Goal: Task Accomplishment & Management: Complete application form

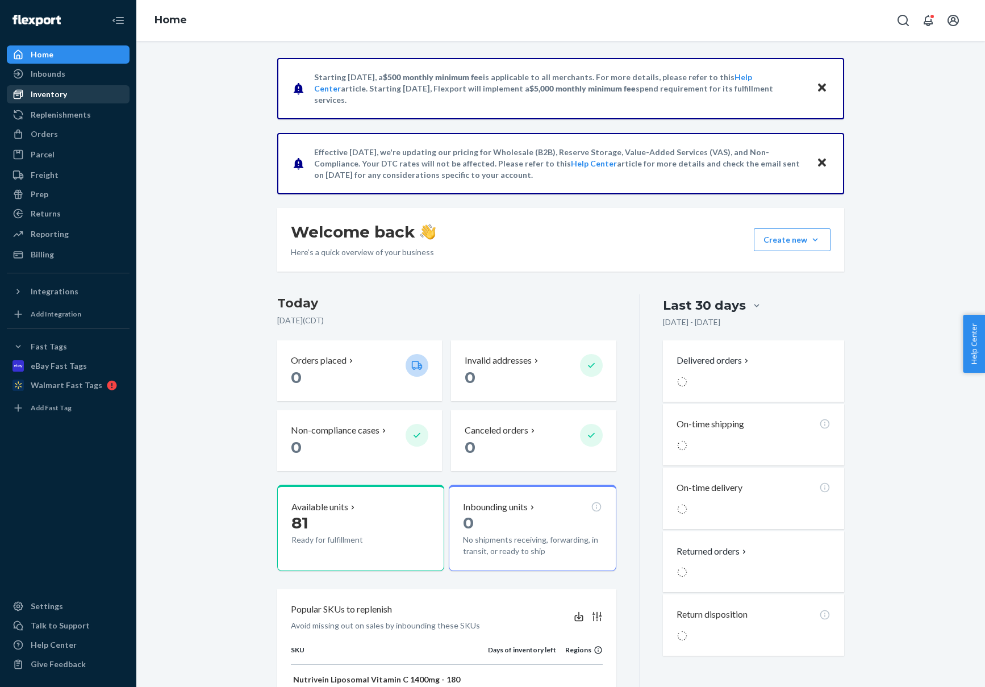
click at [66, 96] on div "Inventory" at bounding box center [68, 94] width 120 height 16
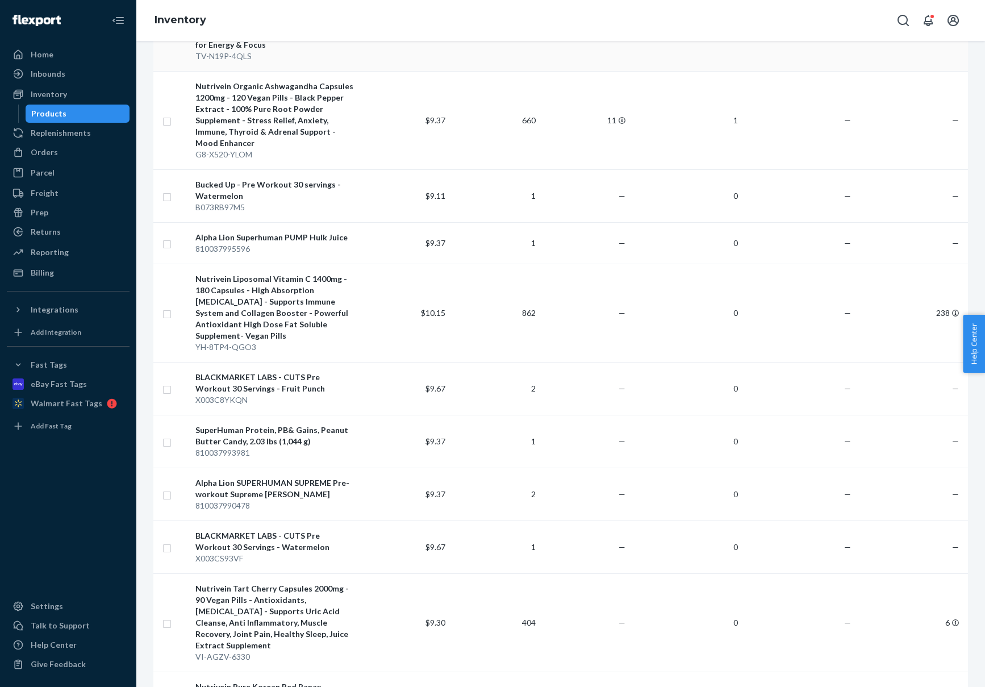
scroll to position [177, 0]
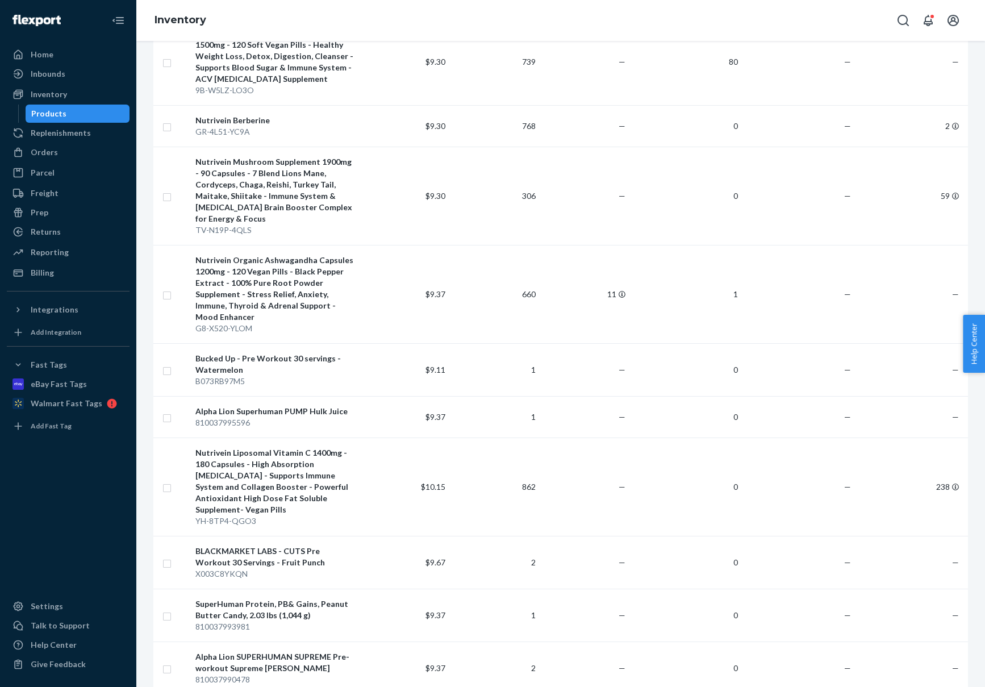
click at [36, 43] on div "Home Inbounds Shipping Plans Problems Inventory Products Replenishments Orders …" at bounding box center [68, 343] width 136 height 687
click at [34, 48] on div "Home" at bounding box center [68, 55] width 120 height 16
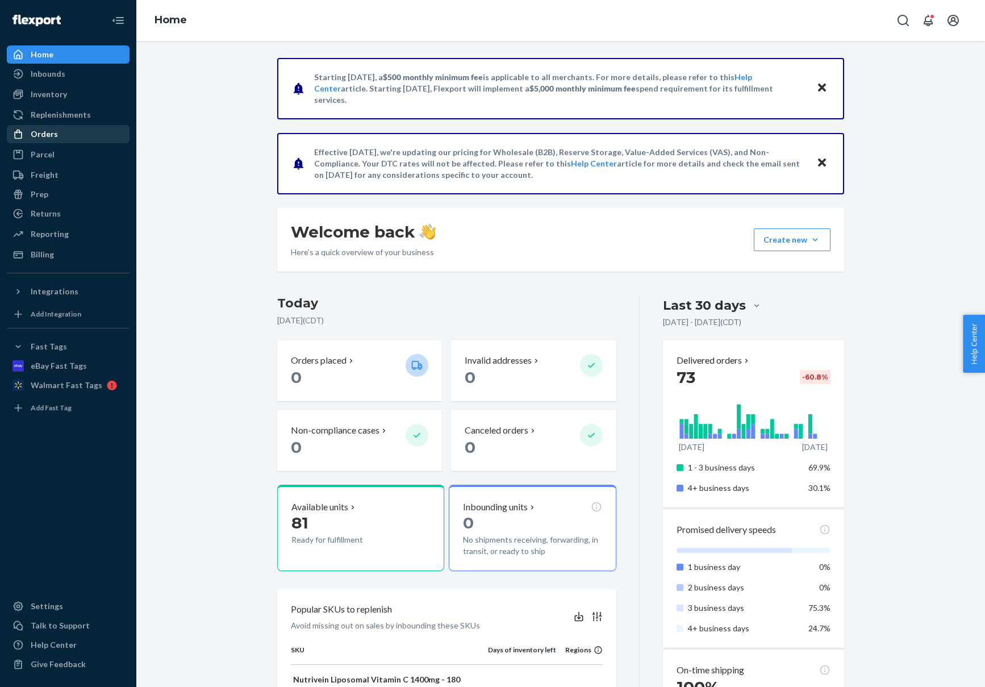
click at [41, 134] on div "Orders" at bounding box center [44, 133] width 27 height 11
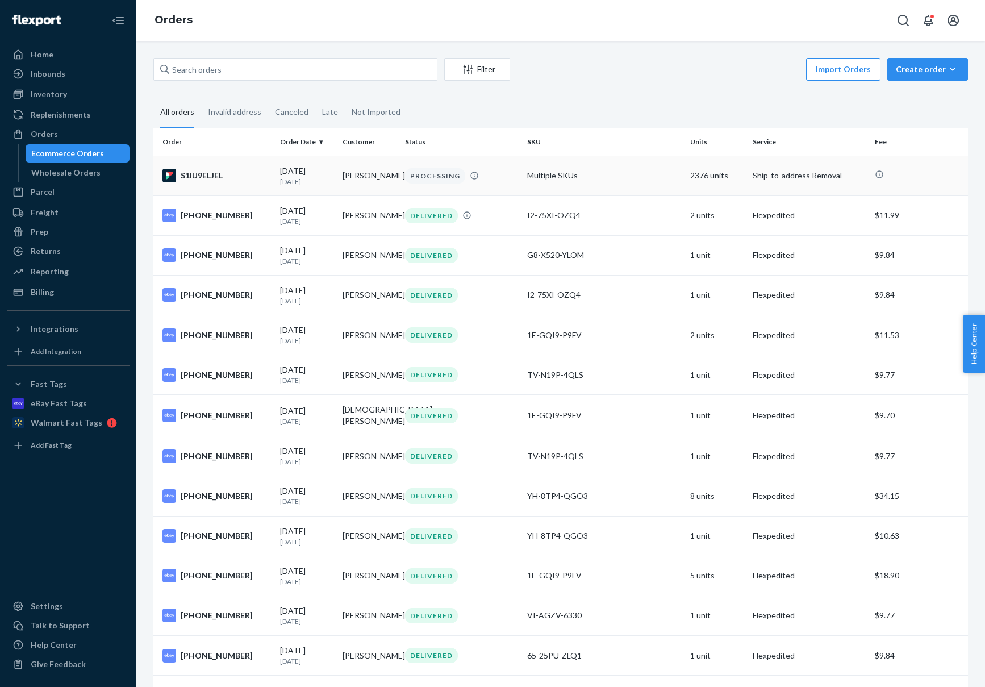
click at [296, 181] on p "[DATE]" at bounding box center [306, 182] width 53 height 10
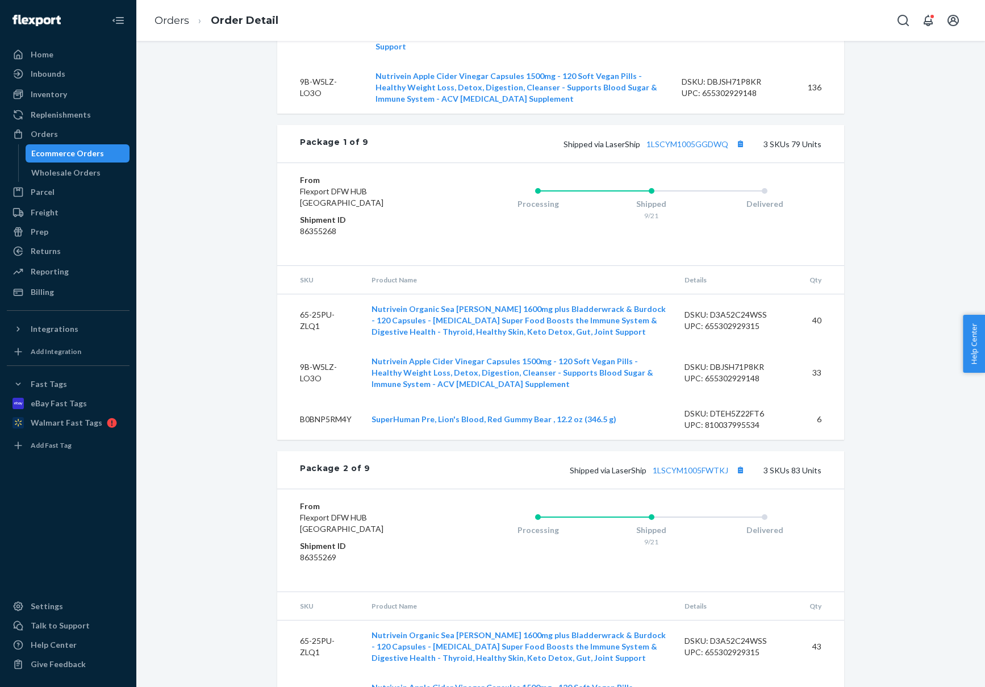
scroll to position [1457, 0]
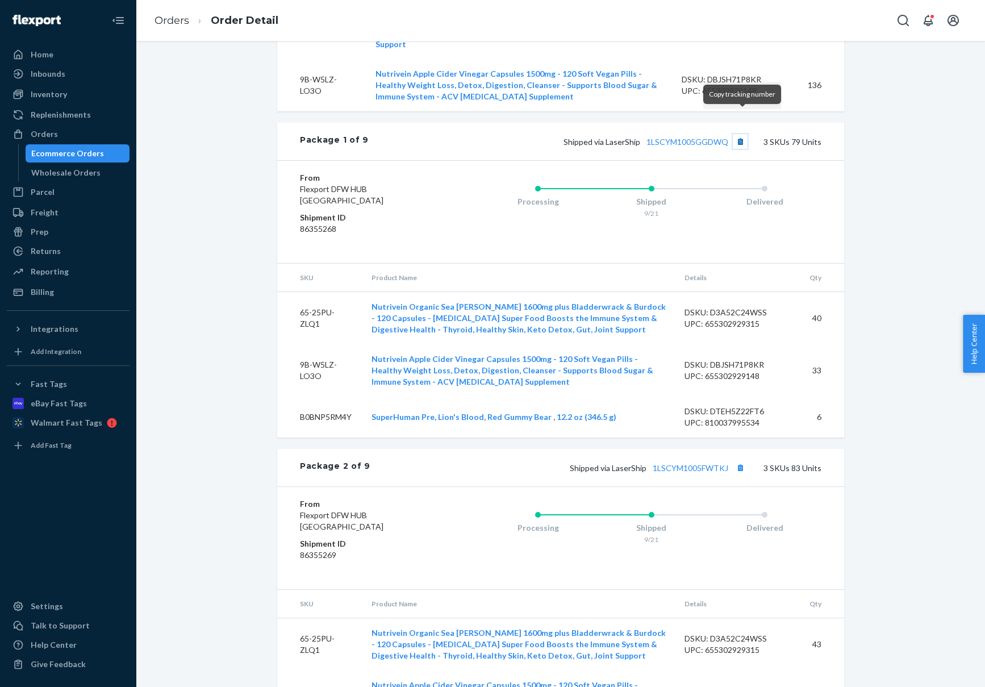
click at [743, 134] on button "Copy tracking number" at bounding box center [740, 141] width 15 height 15
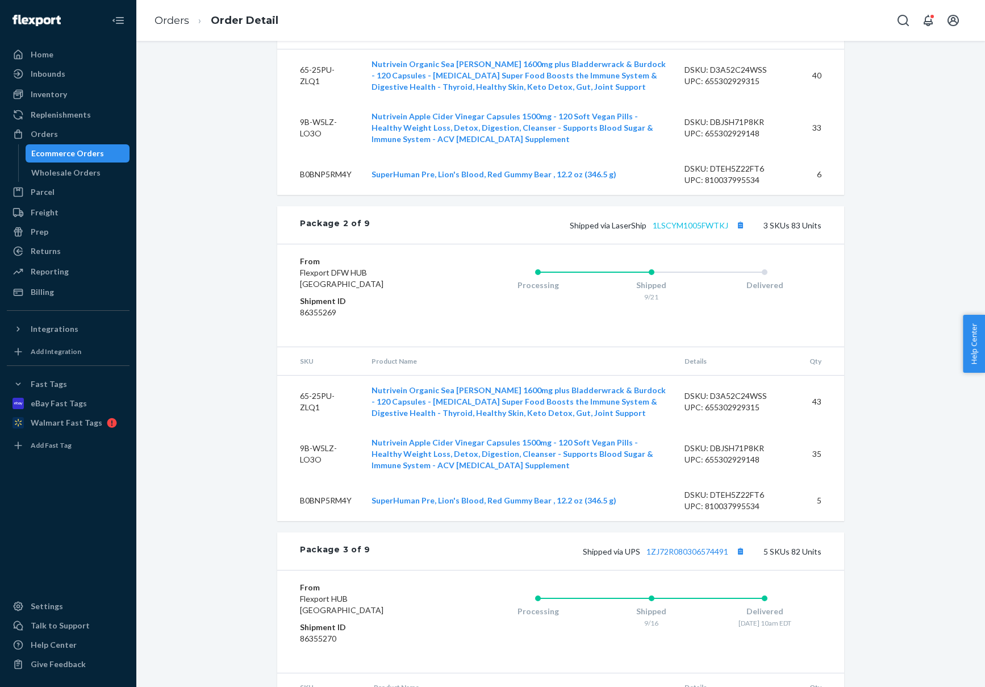
scroll to position [1710, 0]
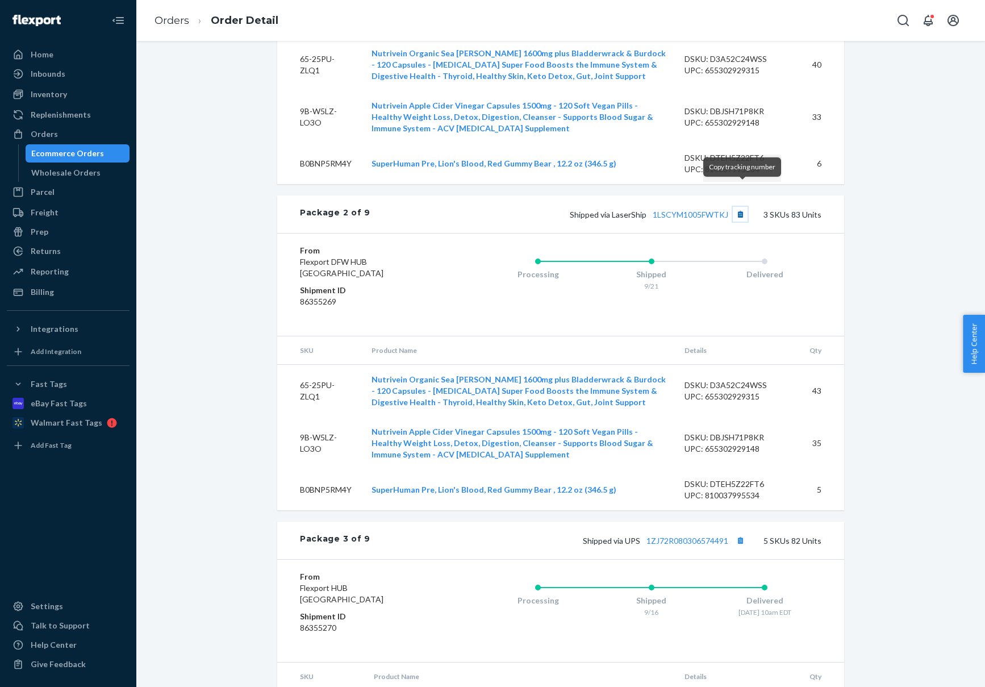
click at [745, 207] on button "Copy tracking number" at bounding box center [740, 214] width 15 height 15
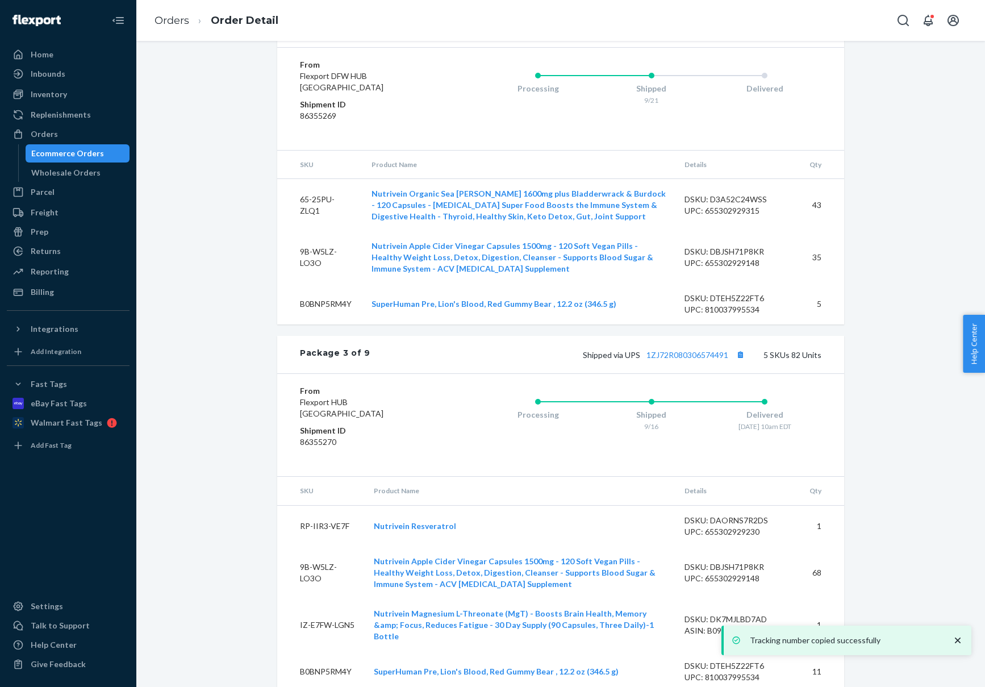
scroll to position [1983, 0]
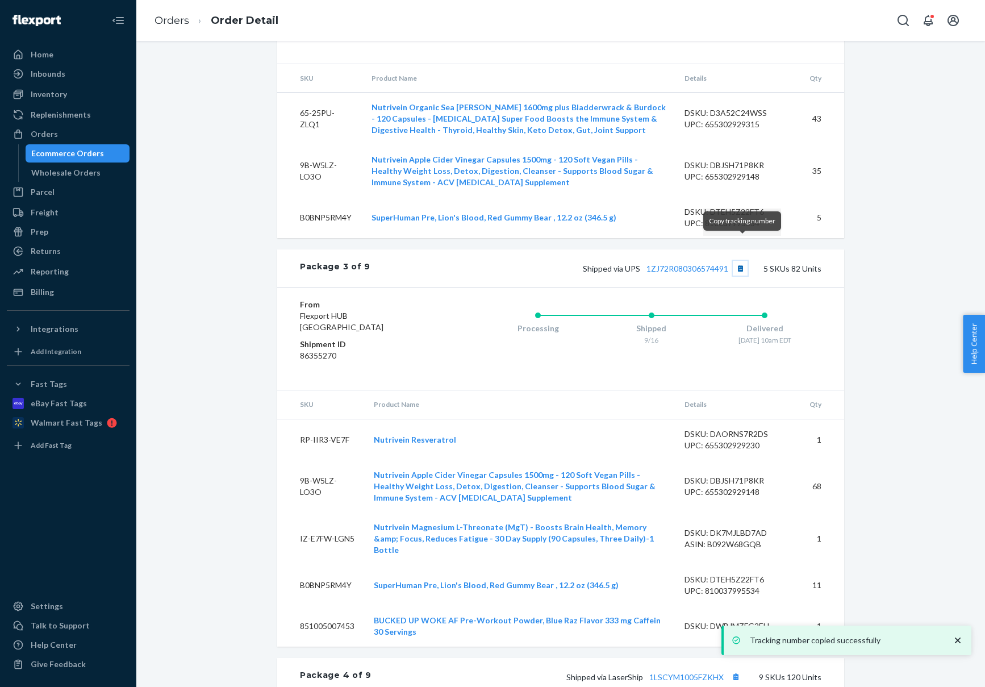
click at [740, 261] on button "Copy tracking number" at bounding box center [740, 268] width 15 height 15
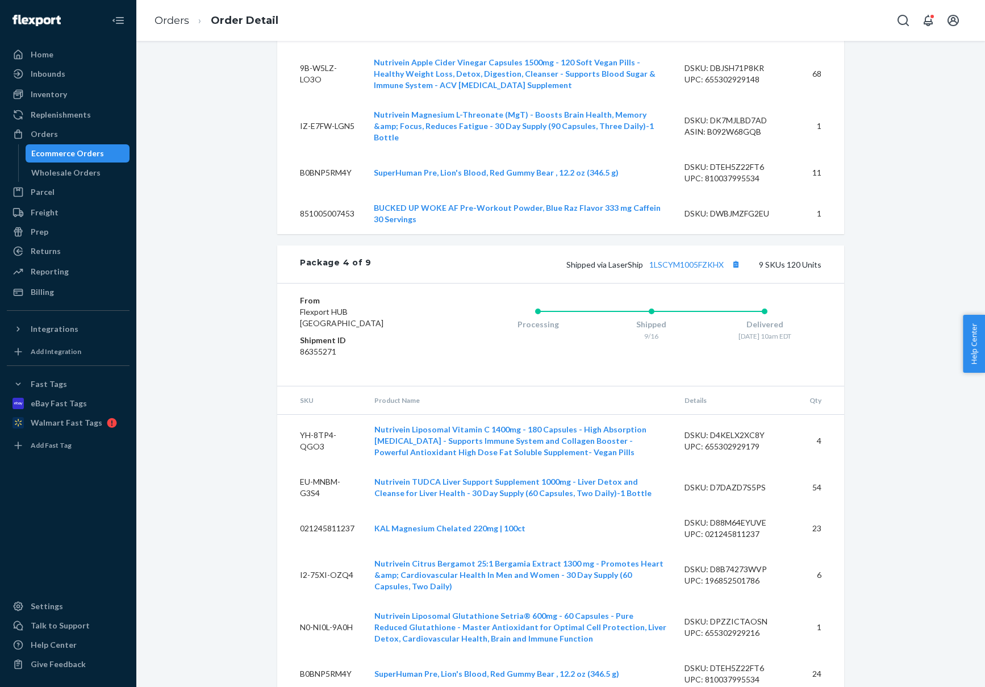
scroll to position [2398, 0]
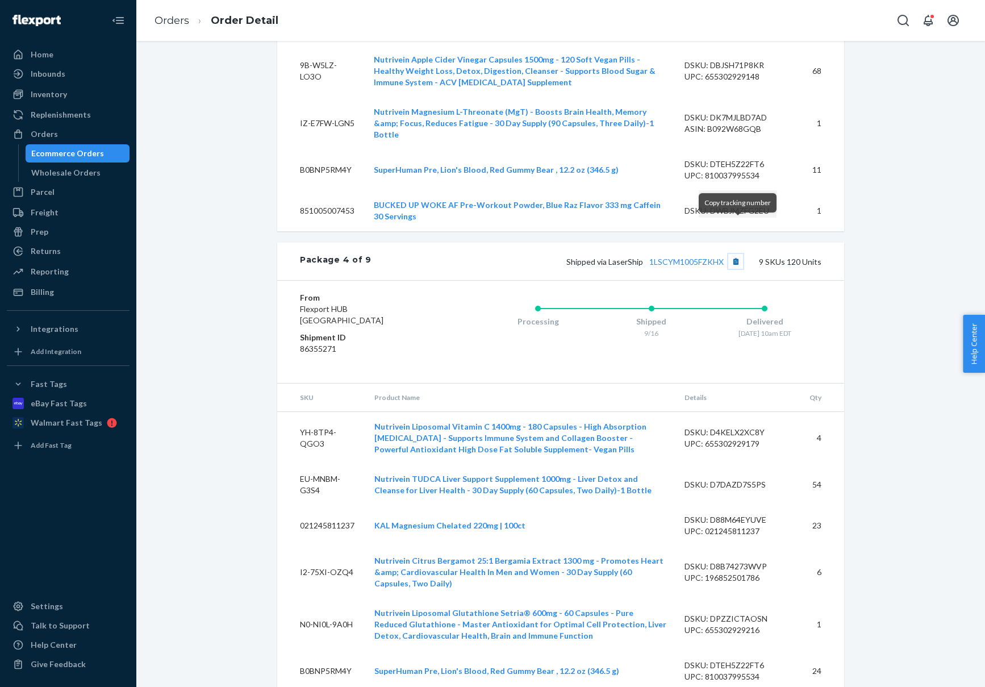
click at [739, 254] on button "Copy tracking number" at bounding box center [735, 261] width 15 height 15
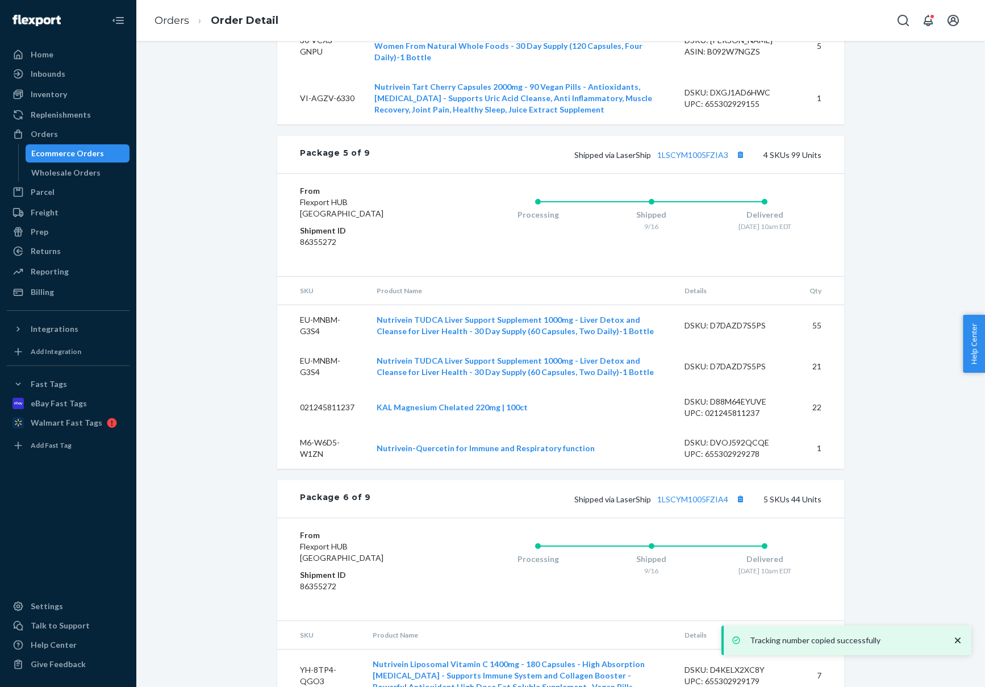
scroll to position [3124, 0]
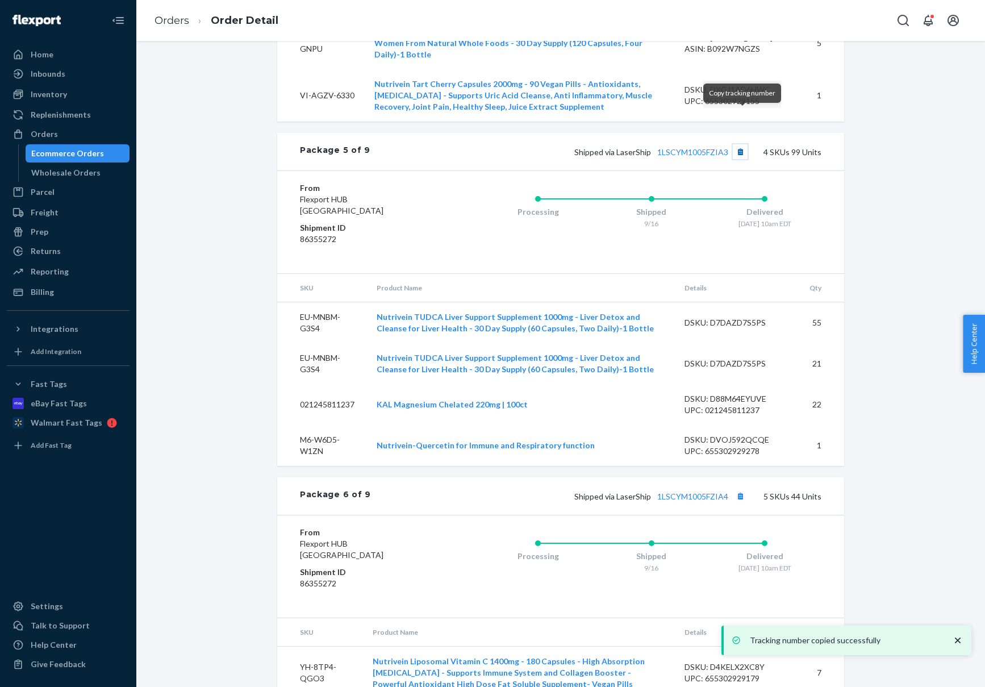
click at [742, 144] on button "Copy tracking number" at bounding box center [740, 151] width 15 height 15
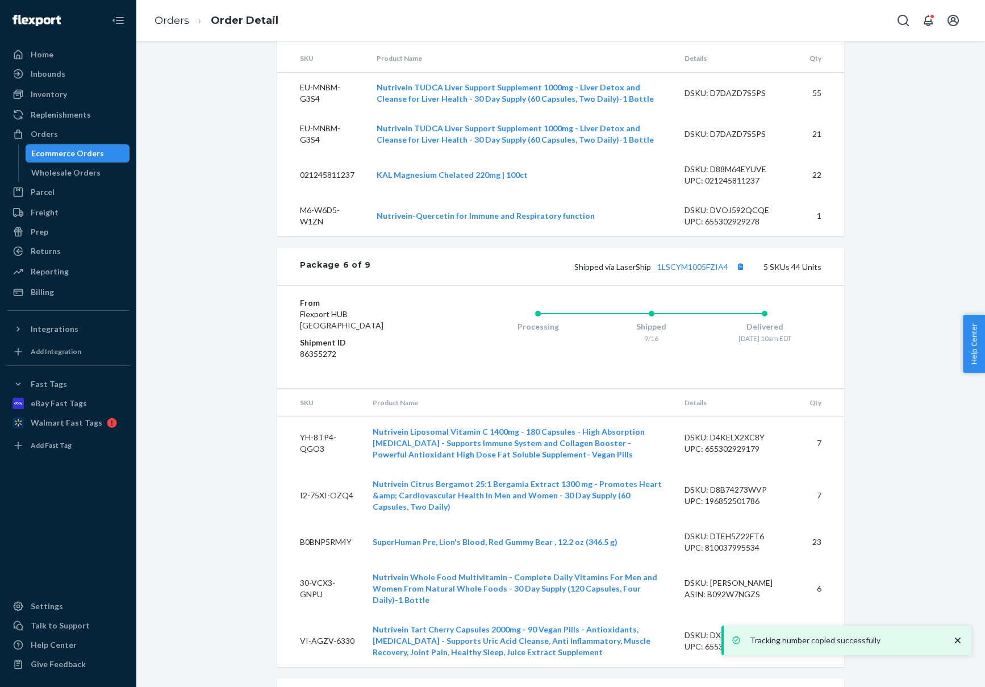
scroll to position [3497, 0]
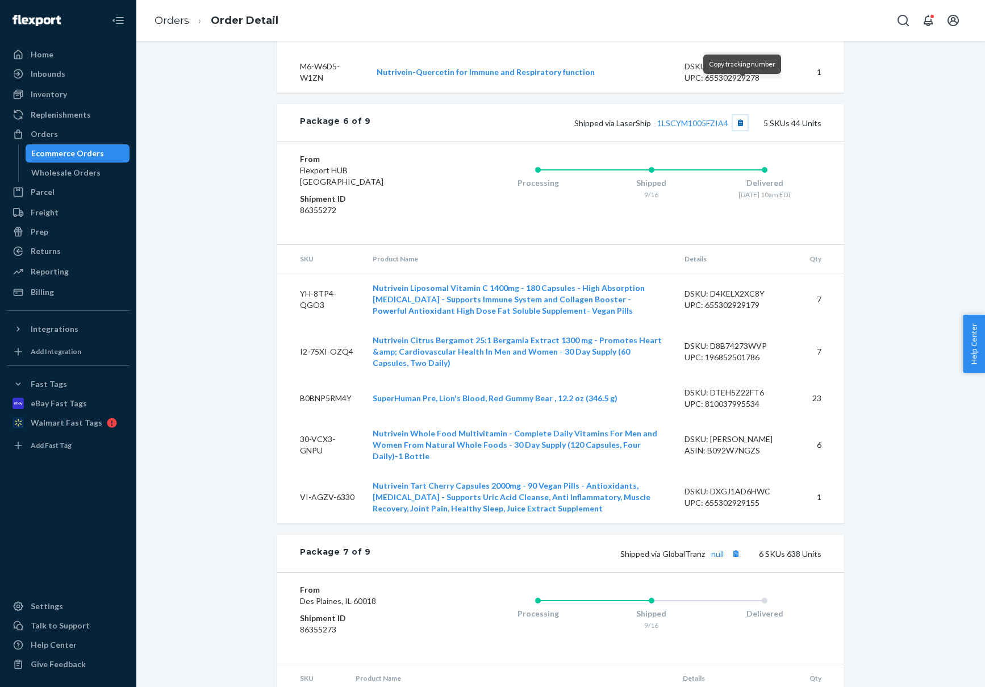
click at [741, 115] on button "Copy tracking number" at bounding box center [740, 122] width 15 height 15
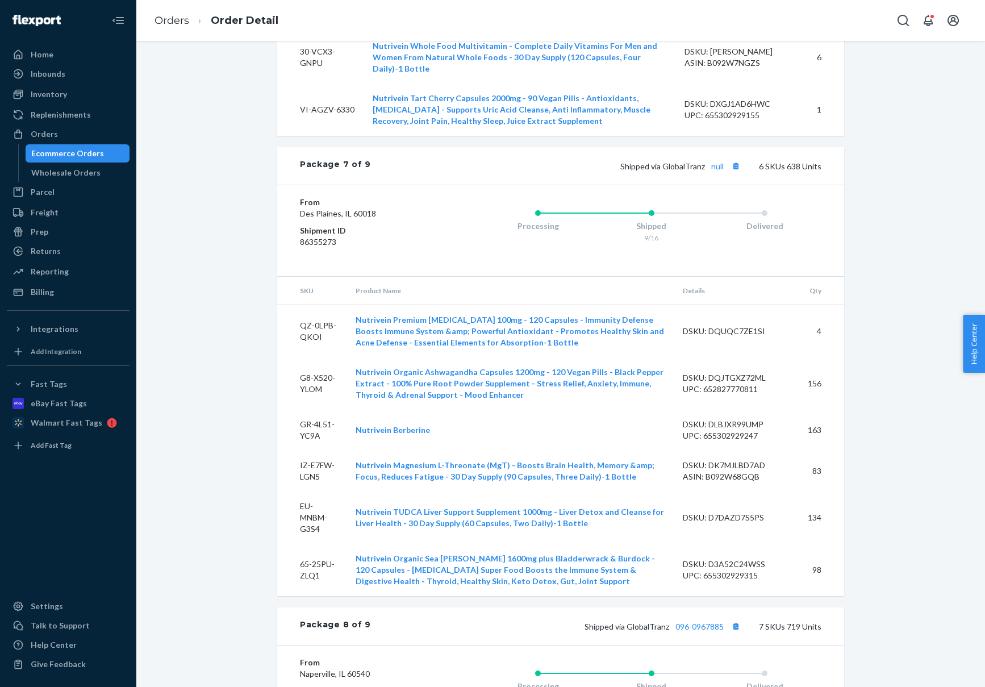
scroll to position [3884, 0]
click at [49, 93] on div "Inventory" at bounding box center [49, 94] width 36 height 11
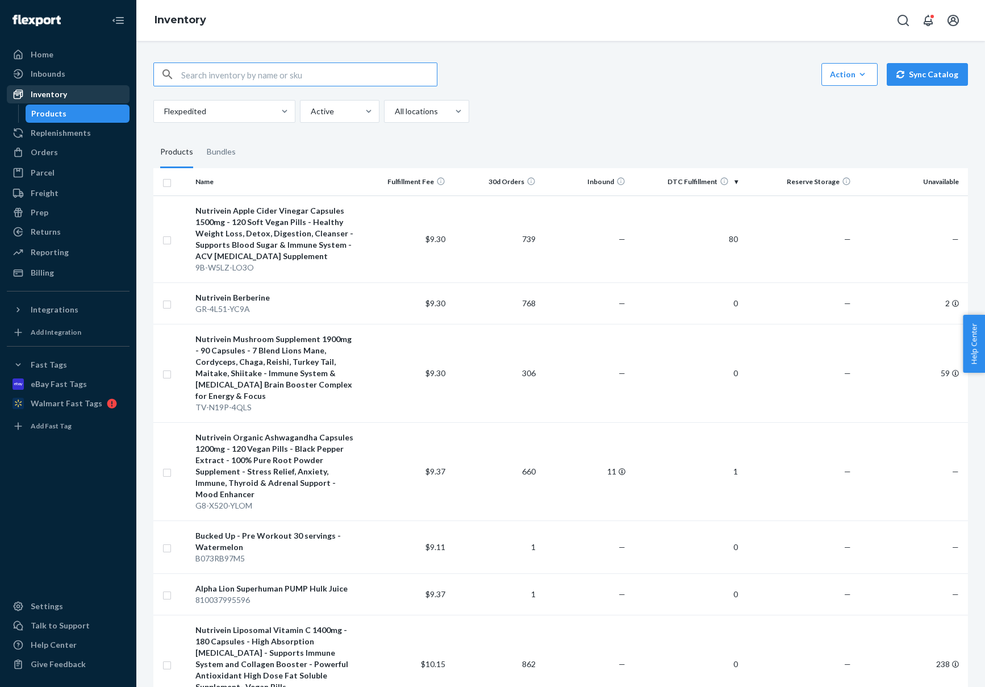
click at [37, 99] on div "Inventory" at bounding box center [49, 94] width 36 height 11
click at [62, 90] on div "Inventory" at bounding box center [49, 94] width 36 height 11
click at [44, 72] on div "Inbounds" at bounding box center [48, 73] width 35 height 11
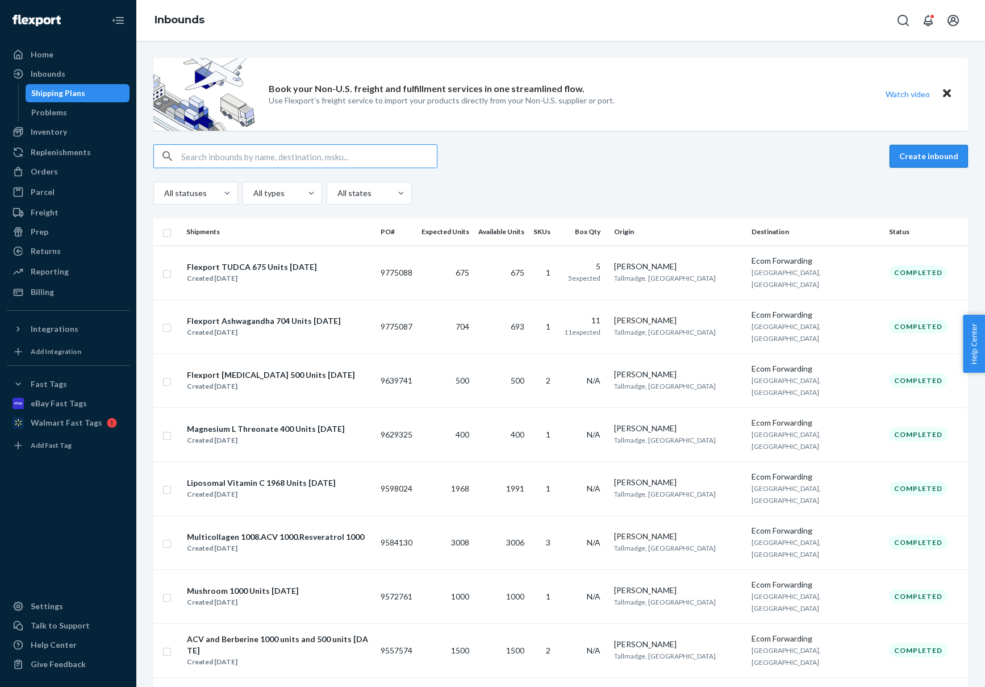
click at [917, 160] on button "Create inbound" at bounding box center [928, 156] width 78 height 23
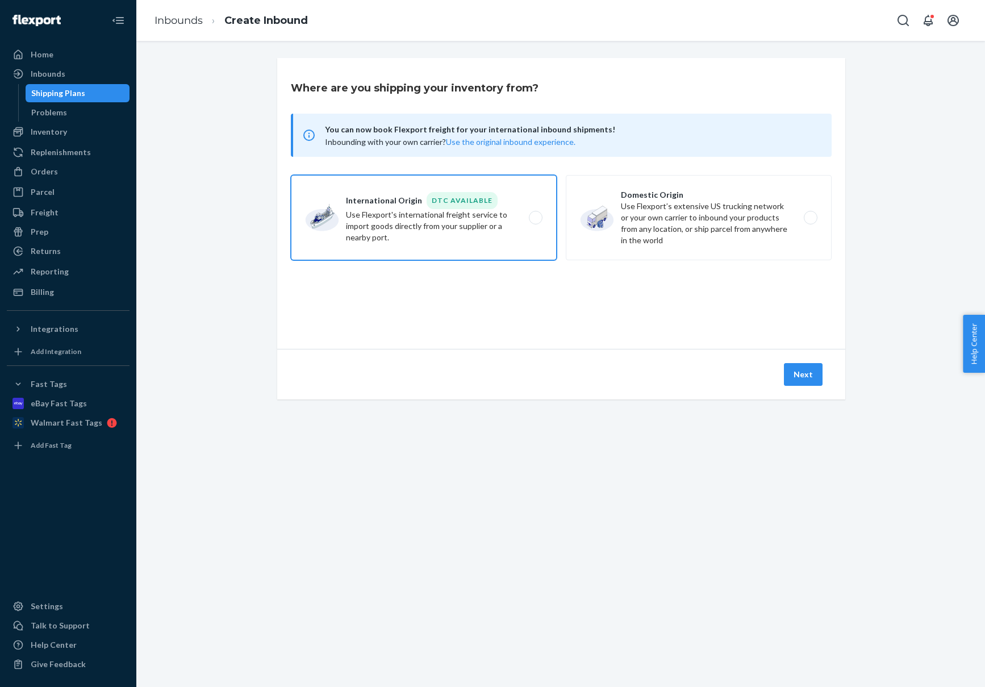
click at [512, 232] on label "International Origin DTC Available Use Flexport's international freight service…" at bounding box center [424, 217] width 266 height 85
click at [535, 221] on input "International Origin DTC Available Use Flexport's international freight service…" at bounding box center [538, 217] width 7 height 7
radio input "true"
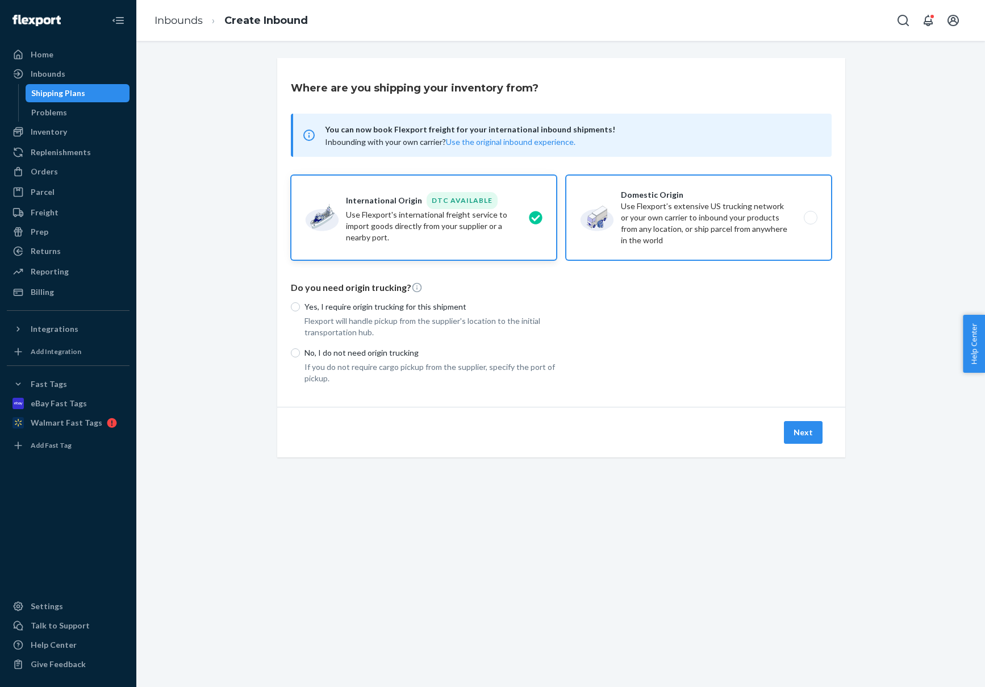
click at [656, 233] on label "Domestic Origin Use Flexport’s extensive US trucking network or your own carrie…" at bounding box center [699, 217] width 266 height 85
click at [810, 221] on input "Domestic Origin Use Flexport’s extensive US trucking network or your own carrie…" at bounding box center [813, 217] width 7 height 7
radio input "true"
radio input "false"
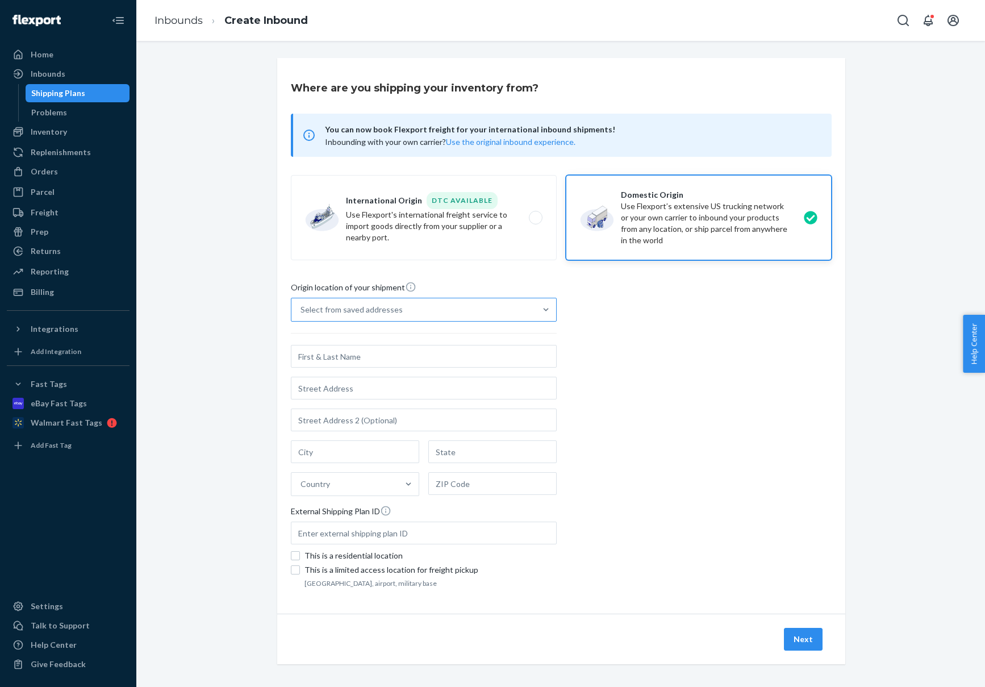
click at [430, 315] on div "Select from saved addresses" at bounding box center [413, 309] width 244 height 23
click at [302, 315] on input "Select from saved addresses" at bounding box center [300, 309] width 1 height 11
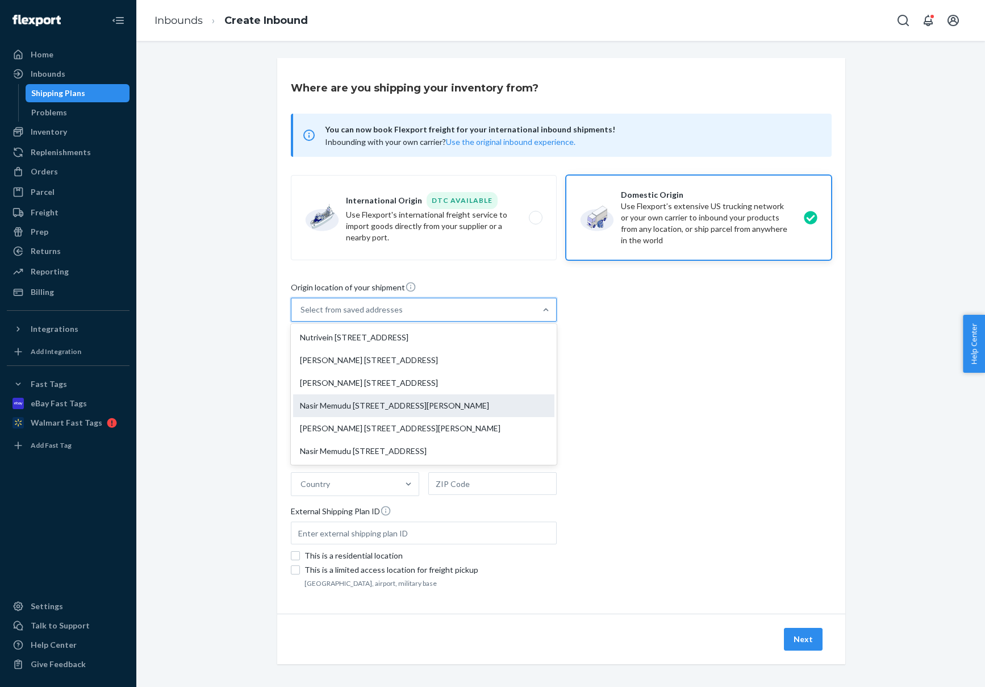
click at [368, 404] on div "Nasir Memudu [STREET_ADDRESS][PERSON_NAME]" at bounding box center [423, 405] width 261 height 23
click at [302, 315] on input "option [PERSON_NAME] [STREET_ADDRESS][PERSON_NAME] focused, 4 of 6. 6 results a…" at bounding box center [300, 309] width 1 height 11
type input "[PERSON_NAME]"
type input "[STREET_ADDRESS][PERSON_NAME]"
type input "[GEOGRAPHIC_DATA]"
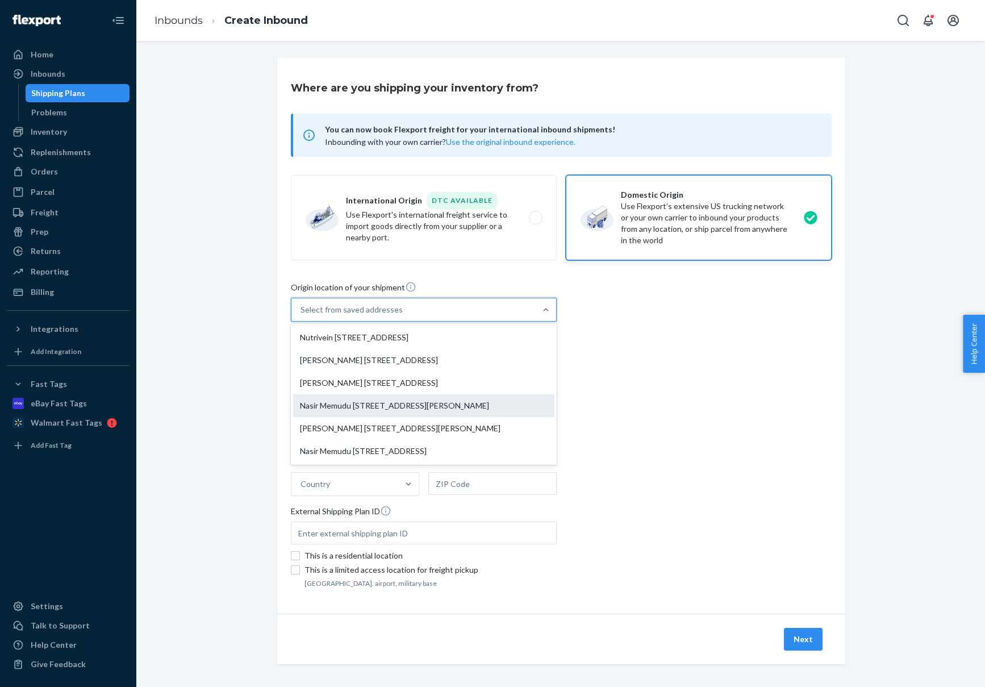
type input "[GEOGRAPHIC_DATA]"
type input "75212"
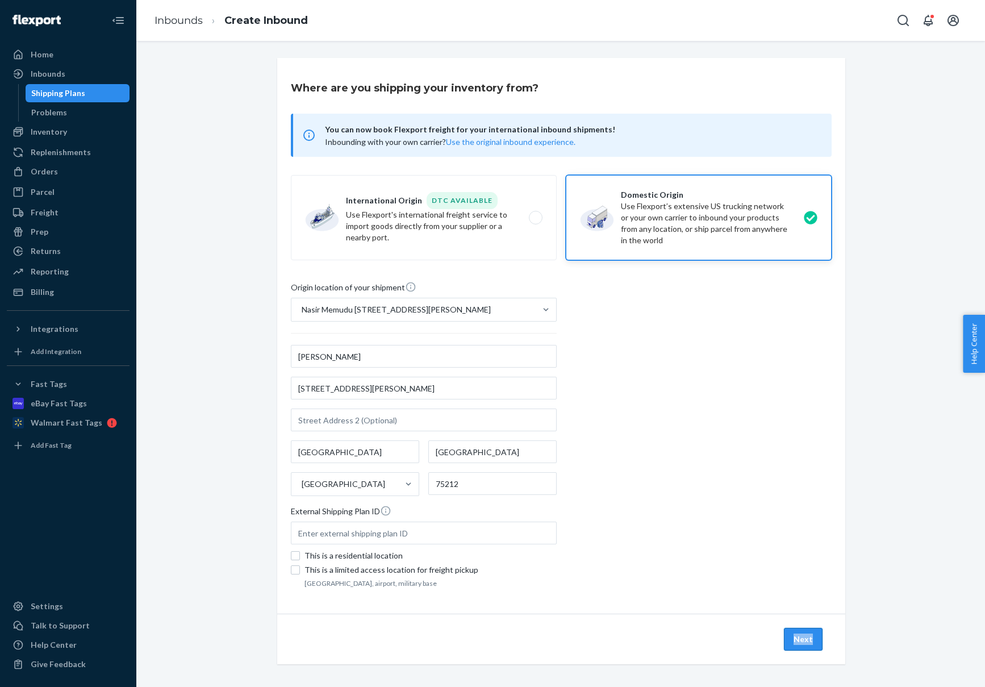
click at [794, 632] on button "Next" at bounding box center [803, 639] width 39 height 23
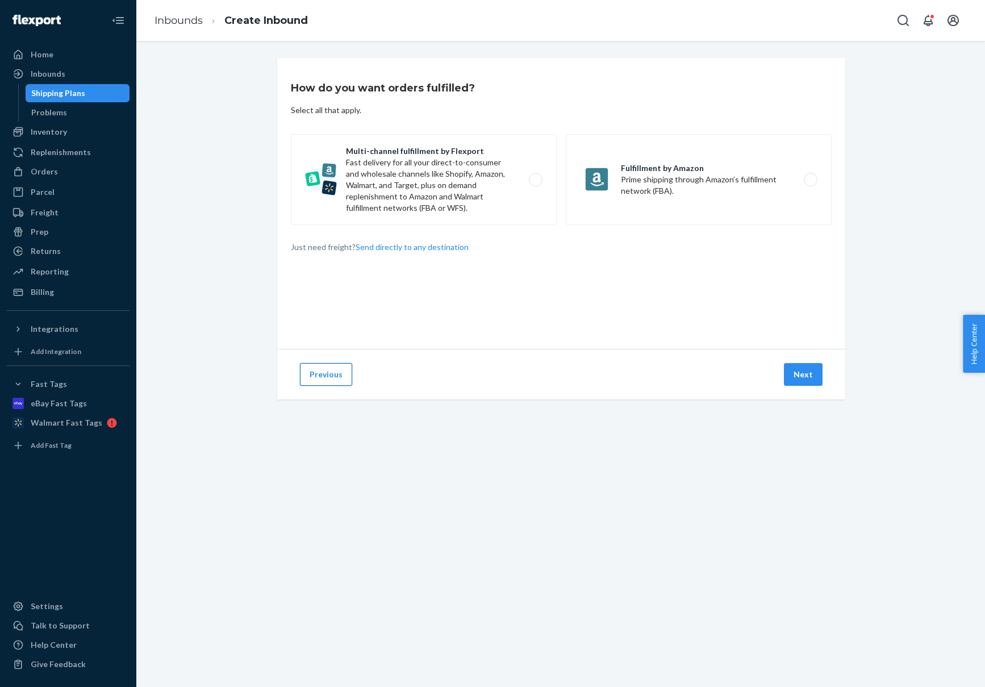
click at [310, 372] on button "Previous" at bounding box center [326, 374] width 52 height 23
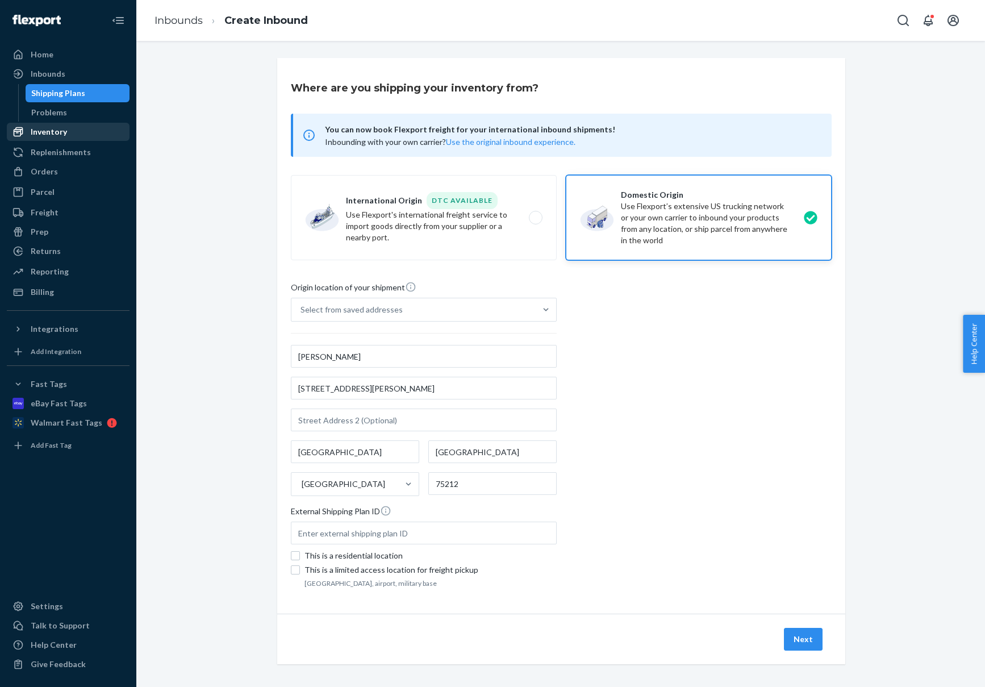
click at [43, 129] on div "Inventory" at bounding box center [49, 131] width 36 height 11
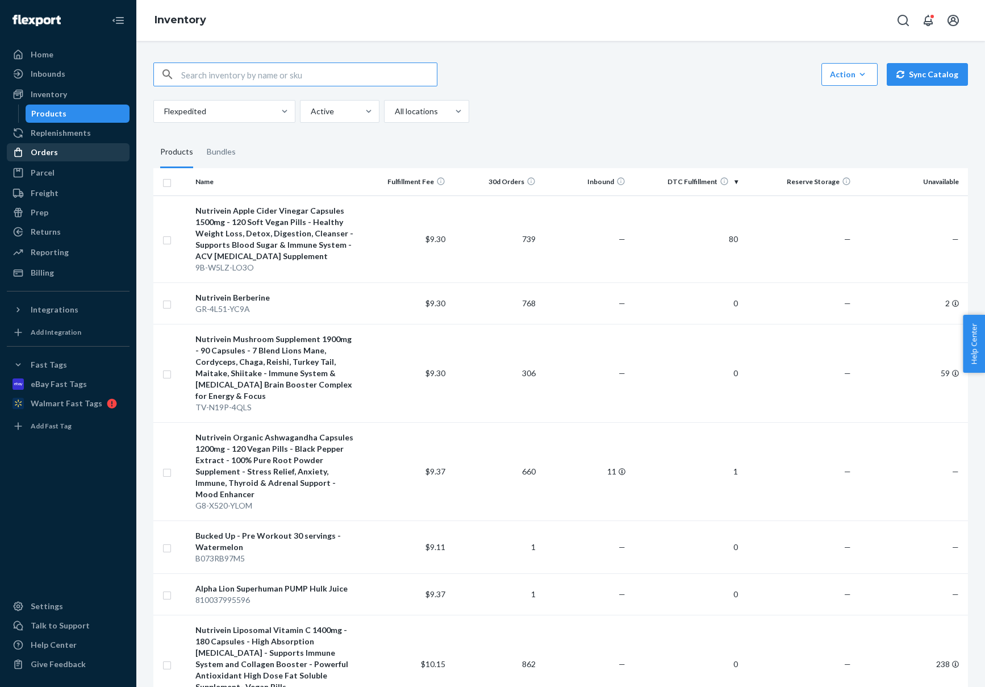
click at [37, 158] on div "Orders" at bounding box center [68, 152] width 120 height 16
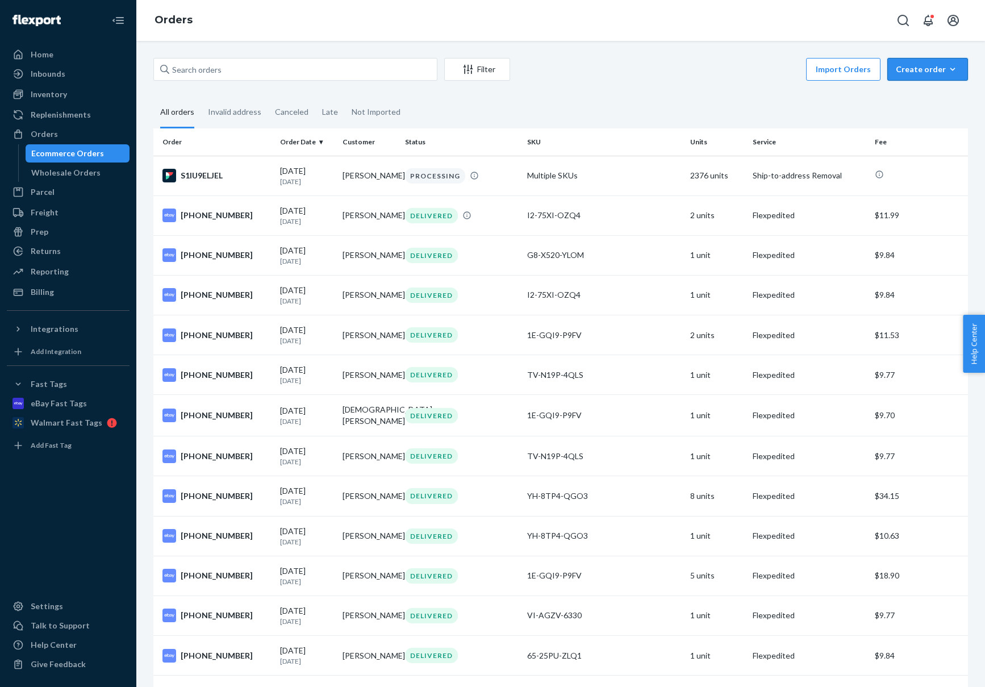
click at [911, 70] on div "Create order" at bounding box center [928, 69] width 64 height 11
click at [906, 95] on span "Ecommerce order" at bounding box center [934, 97] width 70 height 8
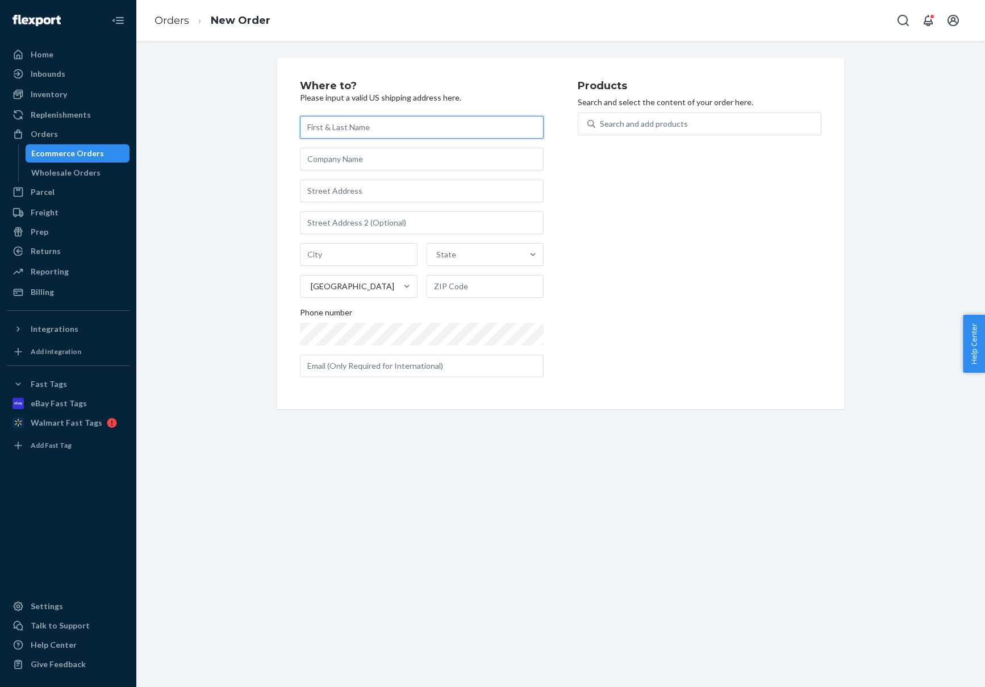
click at [354, 130] on input "text" at bounding box center [422, 127] width 244 height 23
click at [339, 135] on input "text" at bounding box center [422, 127] width 244 height 23
click at [355, 129] on input "text" at bounding box center [422, 127] width 244 height 23
click at [333, 128] on input "[PERSON_NAME]" at bounding box center [422, 127] width 244 height 23
type input "[PERSON_NAME]"
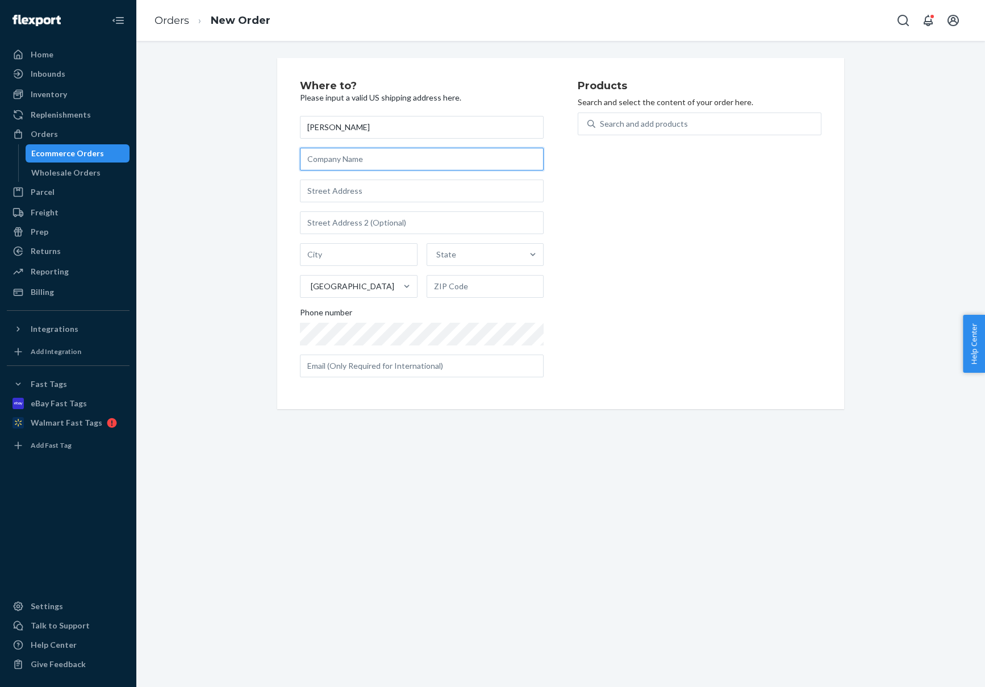
click at [330, 158] on input "text" at bounding box center [422, 159] width 244 height 23
click at [326, 181] on input "text" at bounding box center [422, 190] width 244 height 23
type input "[STREET_ADDRESS][PERSON_NAME]"
type input "[GEOGRAPHIC_DATA]"
type input "75212"
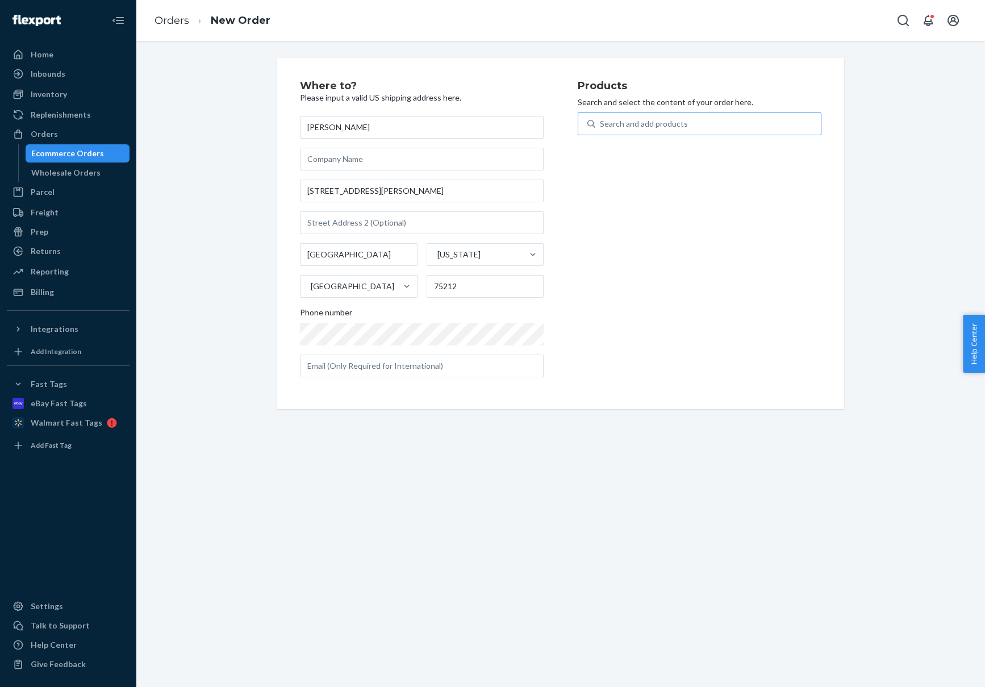
click at [619, 123] on div "Search and add products" at bounding box center [644, 123] width 88 height 11
click at [601, 123] on input "Search and add products" at bounding box center [600, 123] width 1 height 11
type input "apple"
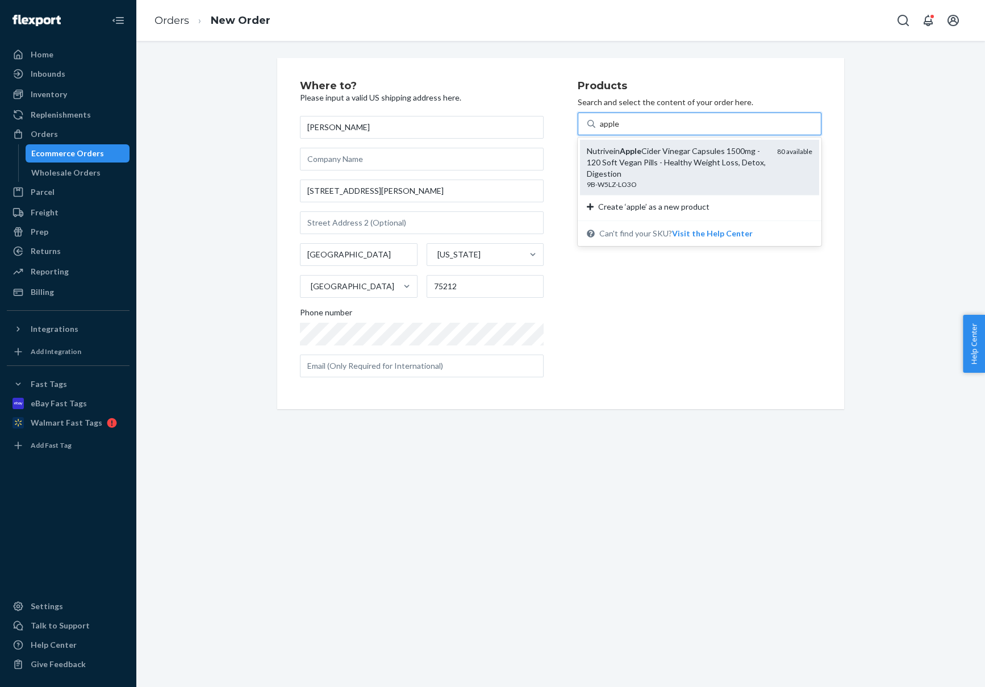
click at [605, 164] on div "Nutrivein Apple Cider Vinegar Capsules 1500mg - 120 Soft Vegan Pills - Healthy …" at bounding box center [677, 162] width 181 height 34
click at [605, 129] on input "apple" at bounding box center [610, 123] width 20 height 11
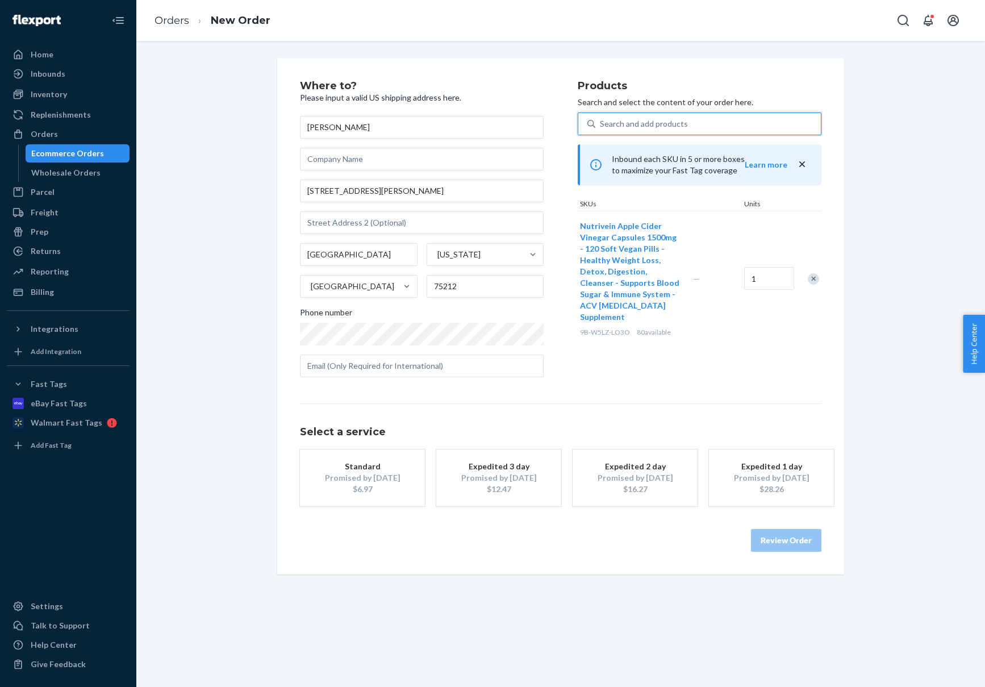
click at [344, 485] on div "$6.97" at bounding box center [362, 488] width 91 height 11
click at [637, 123] on div "Search and add products" at bounding box center [644, 123] width 88 height 11
click at [601, 123] on input "0 results available. Use Up and Down to choose options, press Enter to select t…" at bounding box center [600, 123] width 1 height 11
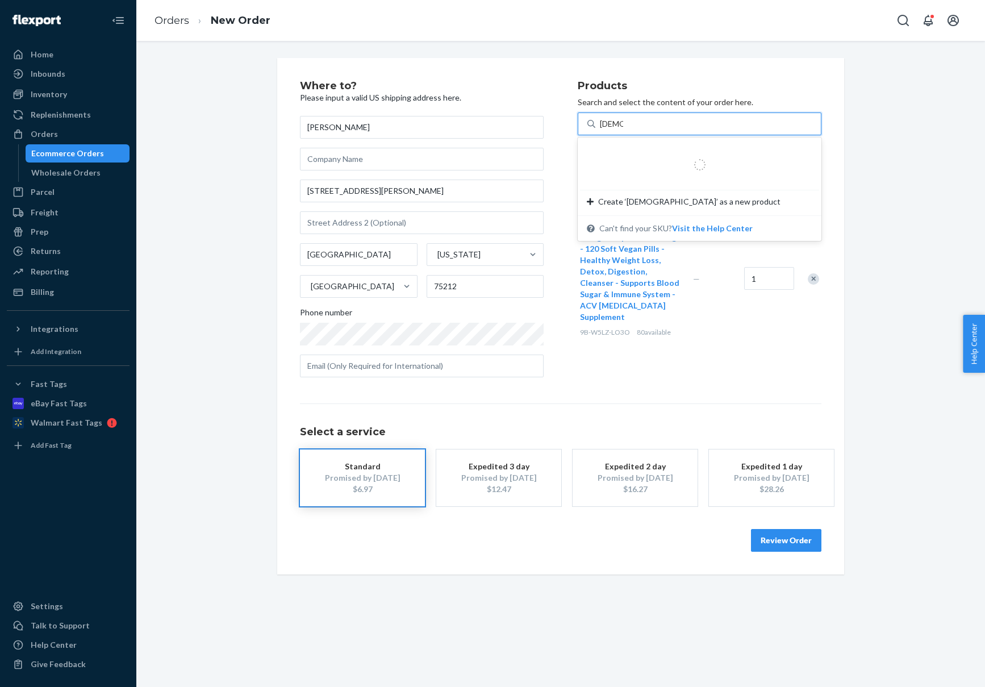
type input "ashwag"
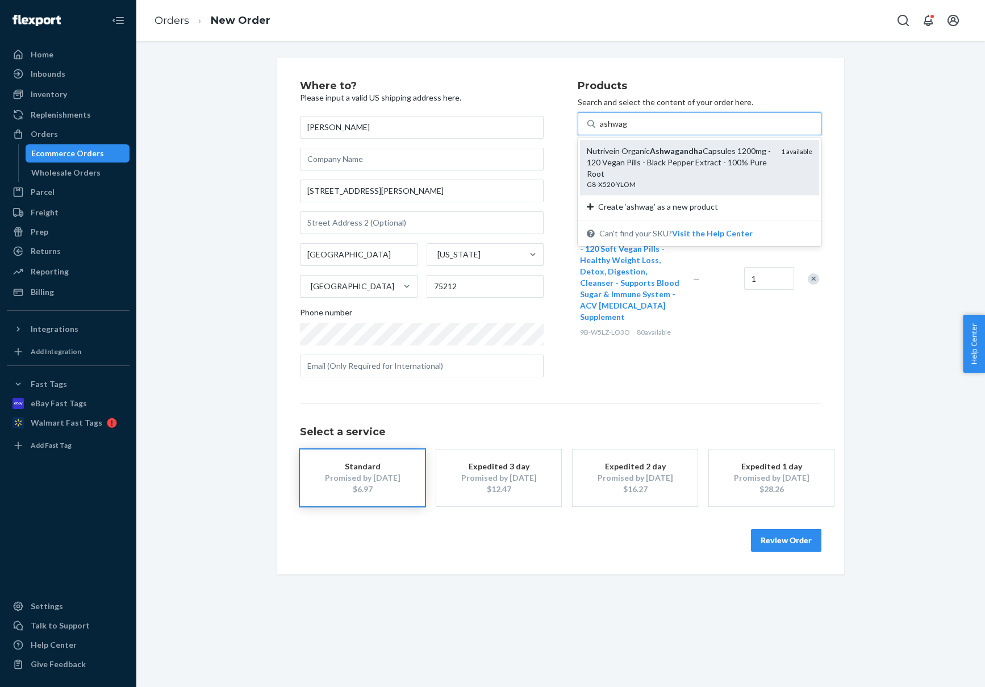
click at [634, 156] on div "Nutrivein Organic Ashwagandha Capsules 1200mg - 120 Vegan Pills - Black Pepper …" at bounding box center [679, 162] width 185 height 34
click at [627, 129] on input "ashwag" at bounding box center [613, 123] width 27 height 11
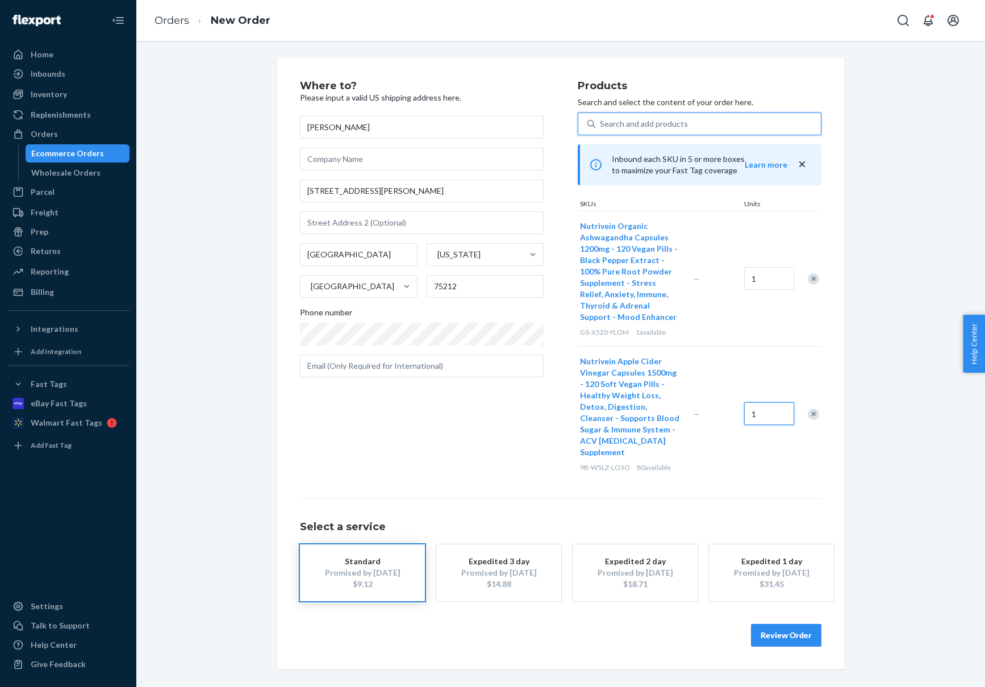
click at [761, 417] on input "1" at bounding box center [769, 413] width 50 height 23
type input "80"
click at [535, 484] on div "Where to? Please input a valid US shipping address here. Nasir Memudu [STREET_A…" at bounding box center [560, 364] width 521 height 566
click at [773, 634] on button "Review Order" at bounding box center [786, 635] width 70 height 23
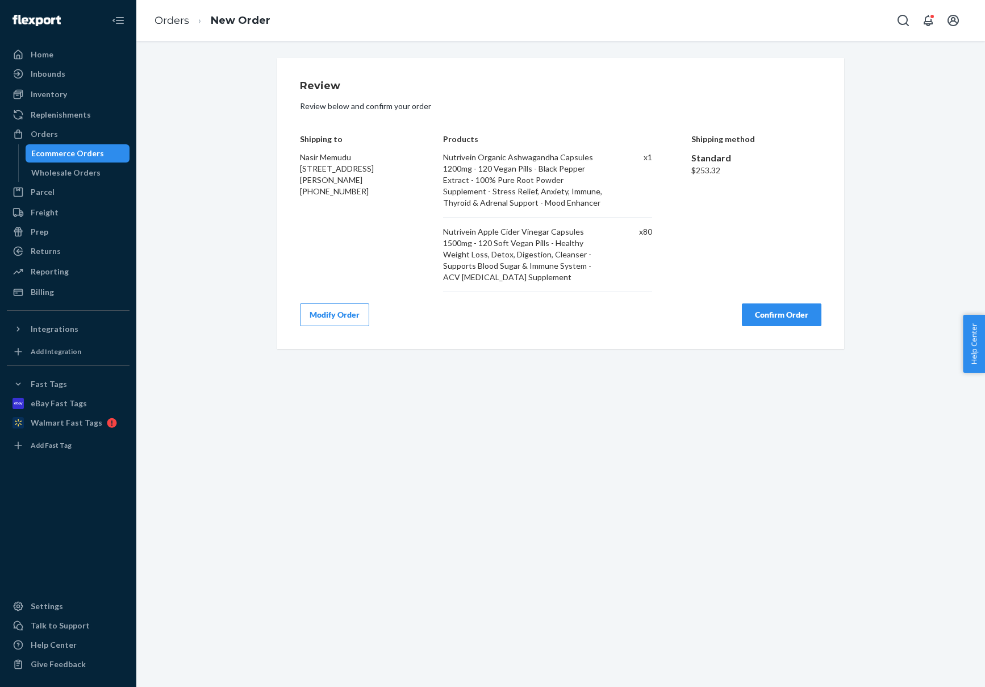
click at [751, 317] on button "Confirm Order" at bounding box center [782, 314] width 80 height 23
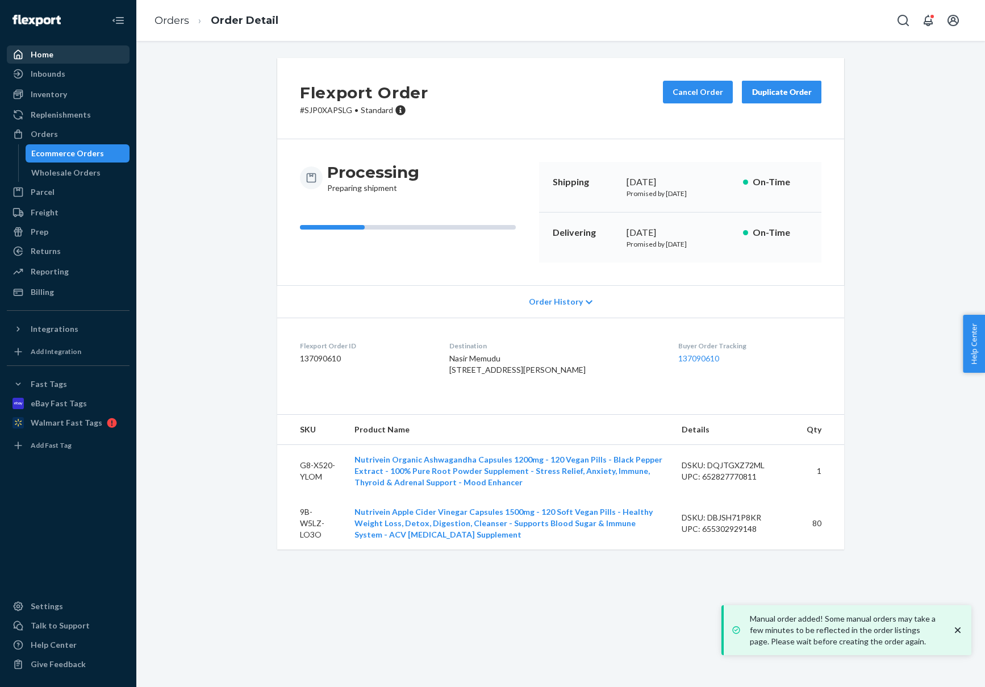
click at [44, 54] on div "Home" at bounding box center [42, 54] width 23 height 11
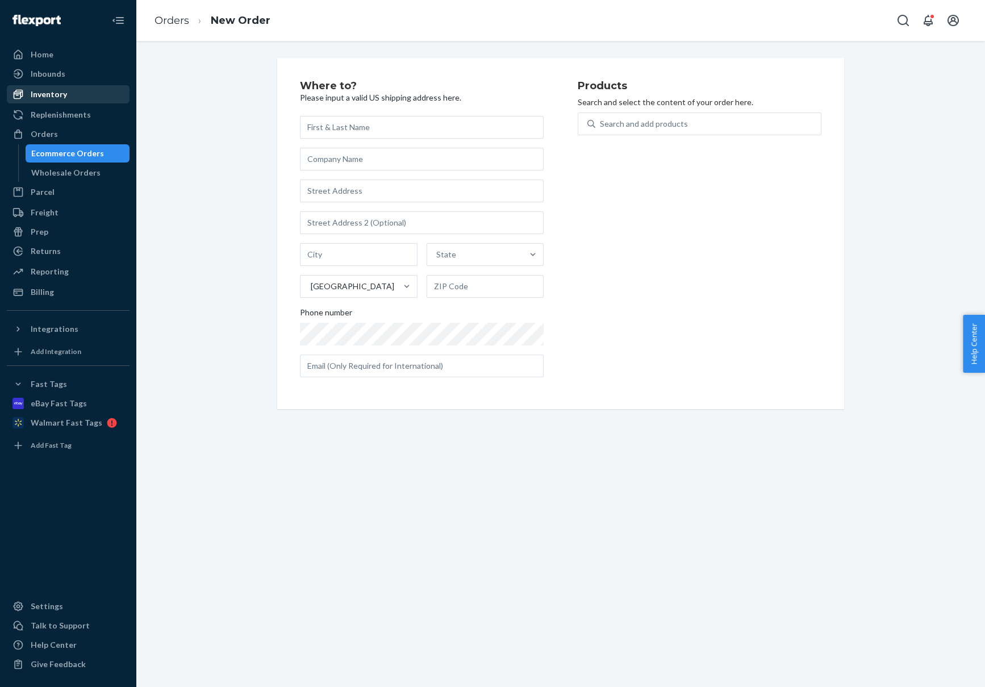
click at [43, 93] on div "Inventory" at bounding box center [49, 94] width 36 height 11
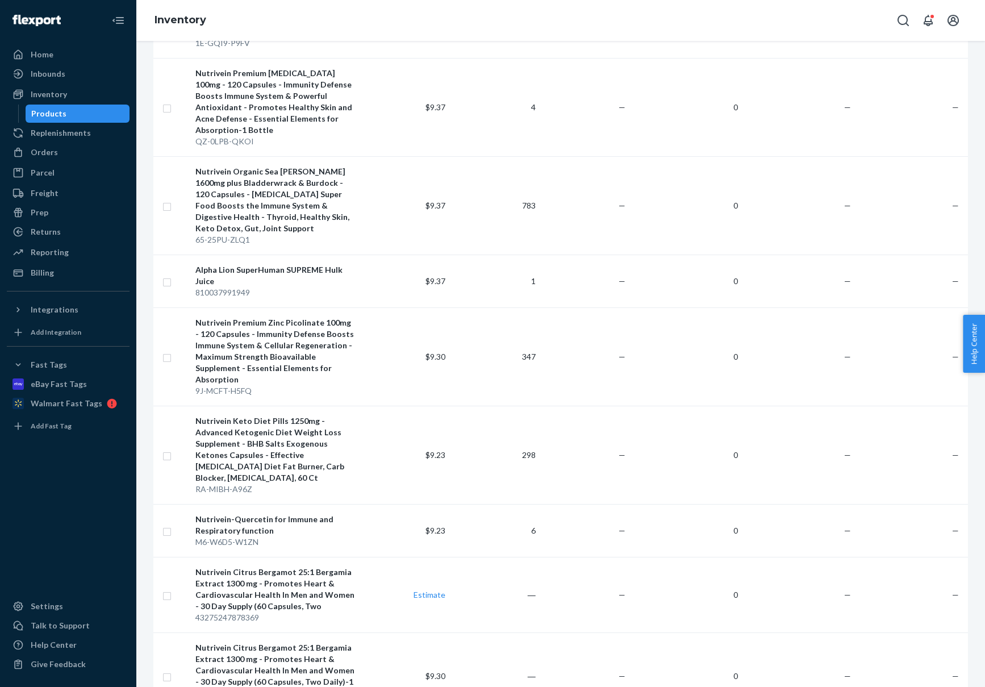
scroll to position [2180, 0]
